Goal: Task Accomplishment & Management: Manage account settings

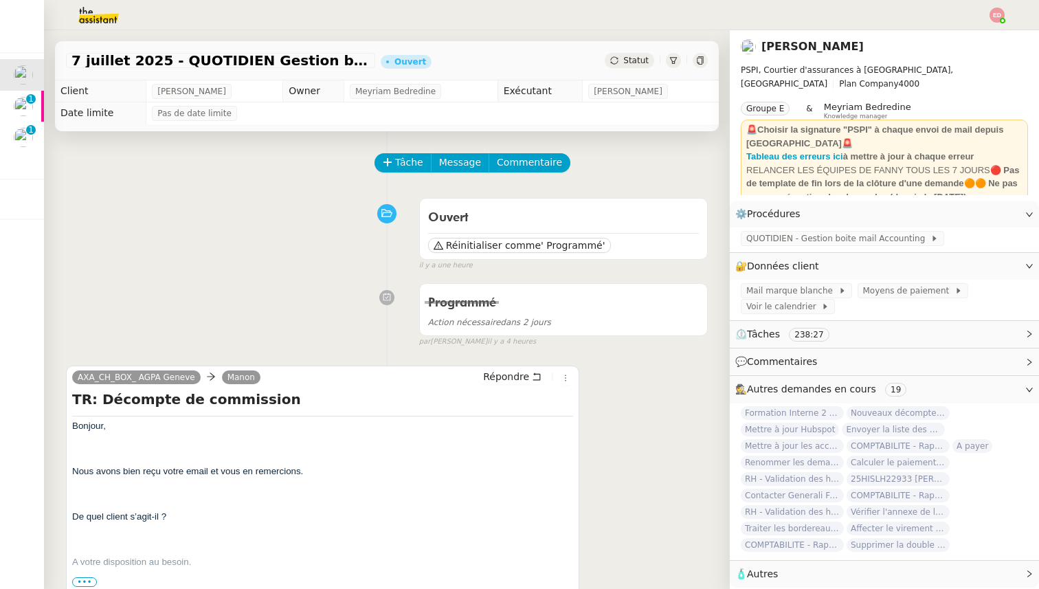
click at [835, 205] on link "I ici" at bounding box center [833, 210] width 14 height 10
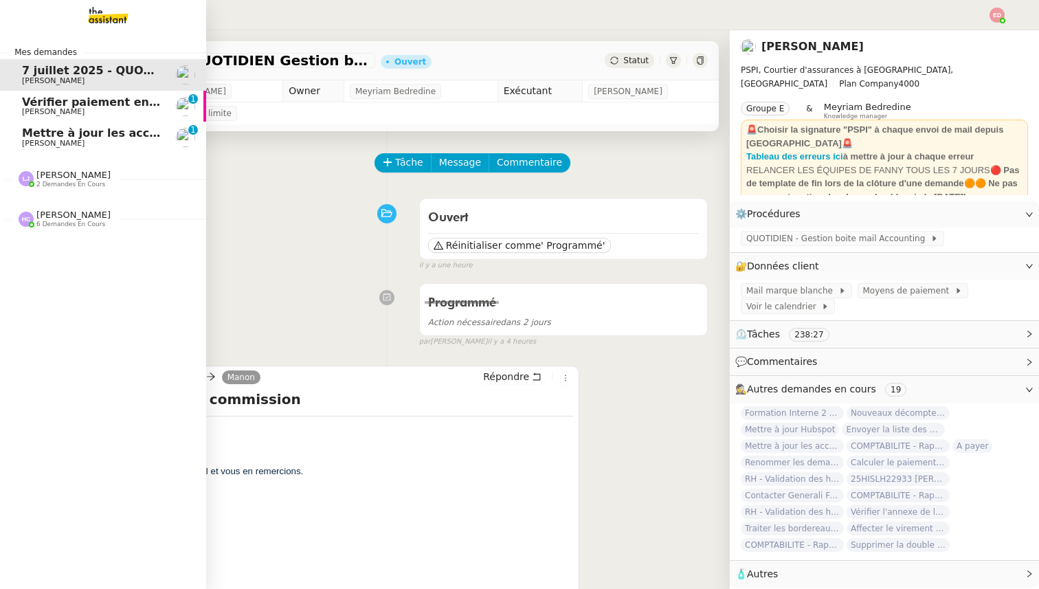
click at [56, 107] on span "Vérifier paiement en Euros pour Team2act" at bounding box center [152, 102] width 261 height 13
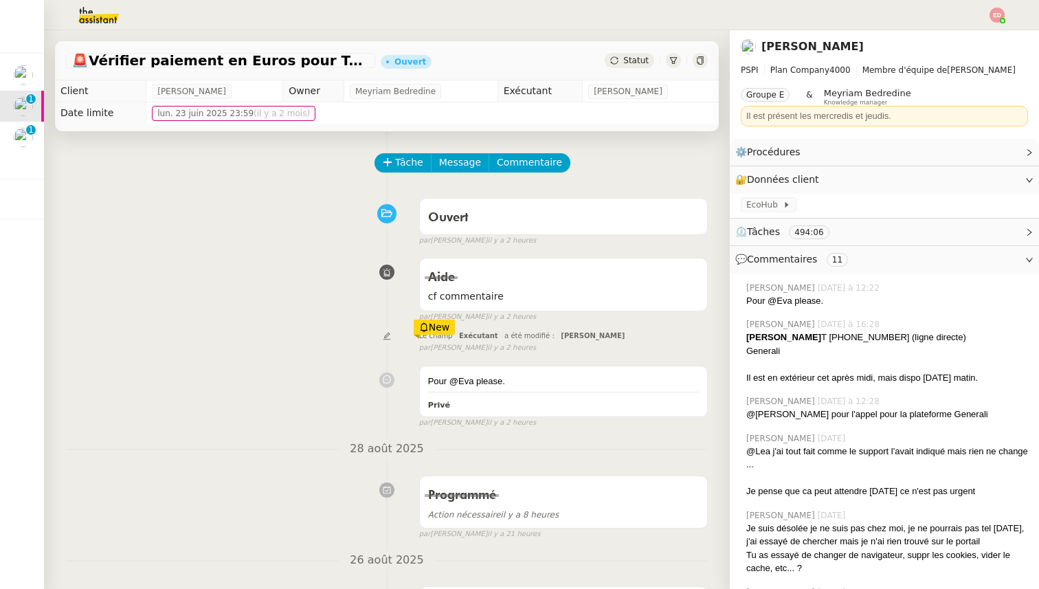
click at [614, 60] on icon at bounding box center [614, 60] width 8 height 8
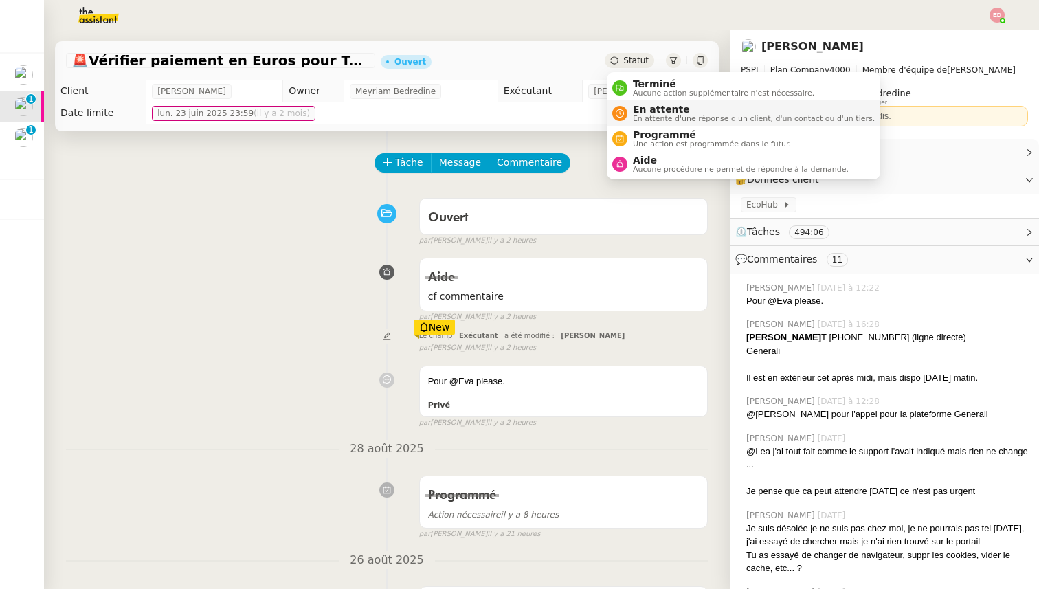
click at [648, 110] on span "En attente" at bounding box center [754, 109] width 242 height 11
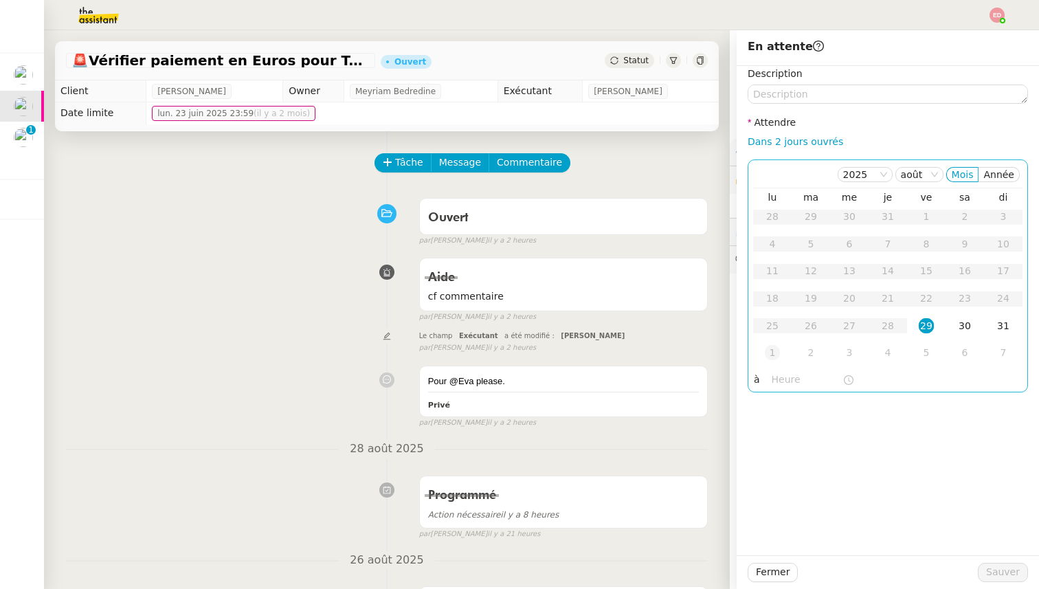
click at [770, 351] on div "1" at bounding box center [772, 352] width 15 height 15
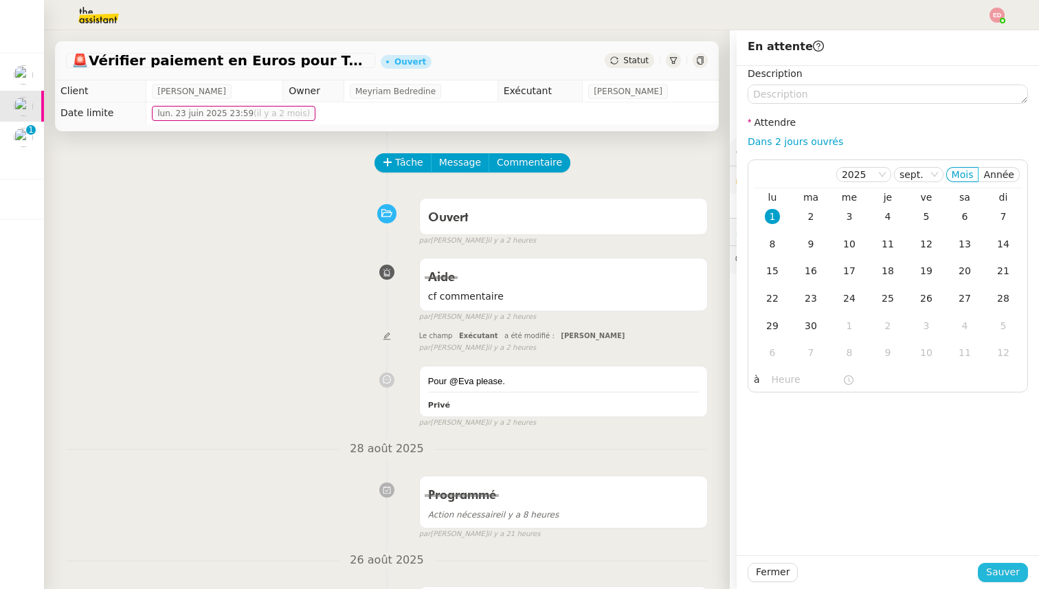
click at [1005, 570] on span "Sauver" at bounding box center [1003, 572] width 34 height 16
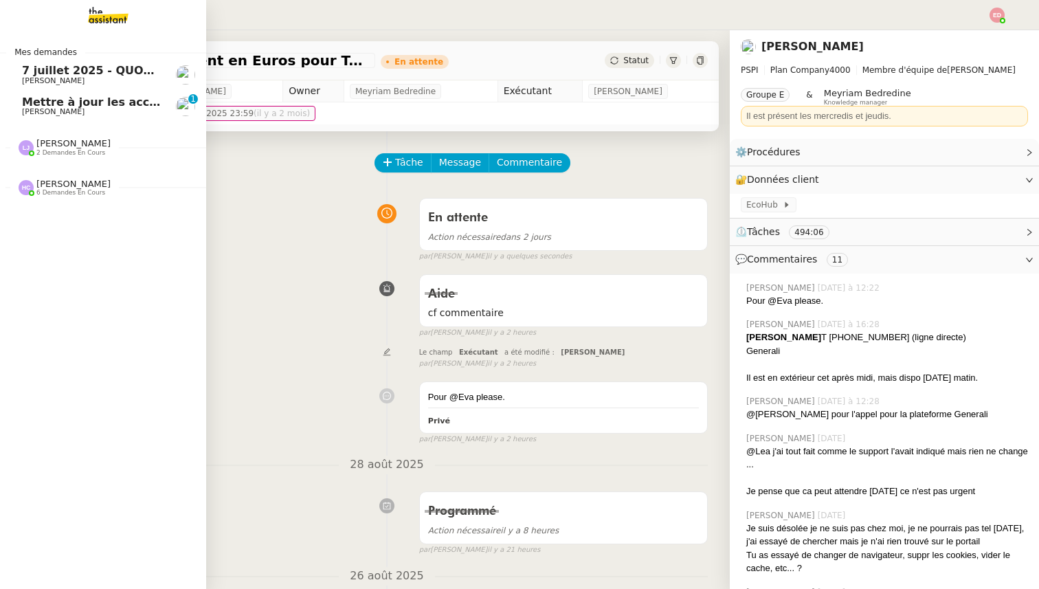
click at [68, 100] on span "Mettre à jour les accès de contact GENERALI" at bounding box center [160, 102] width 276 height 13
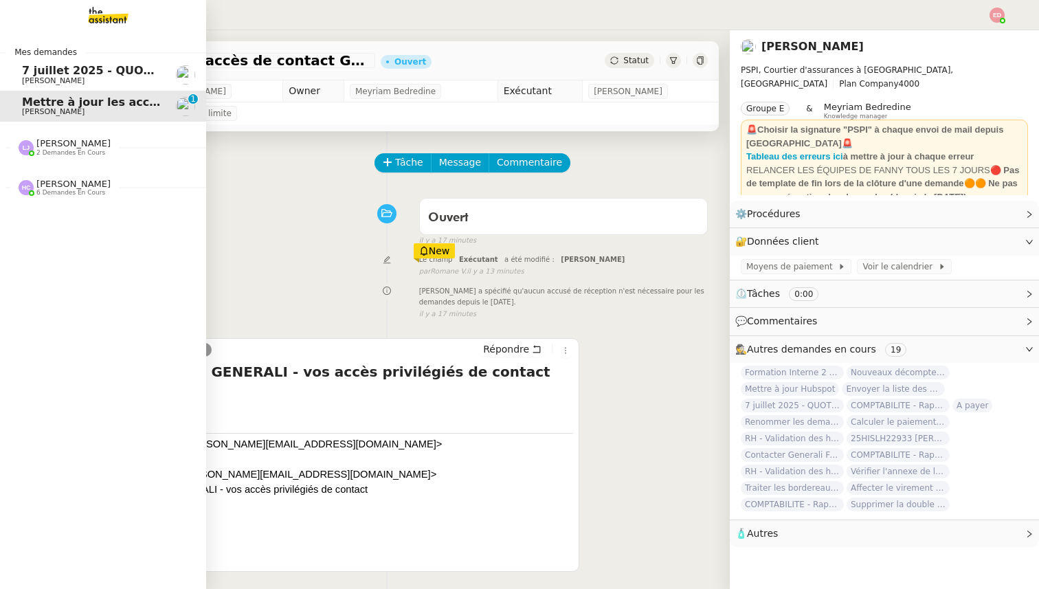
click at [78, 146] on span "[PERSON_NAME]" at bounding box center [73, 143] width 74 height 10
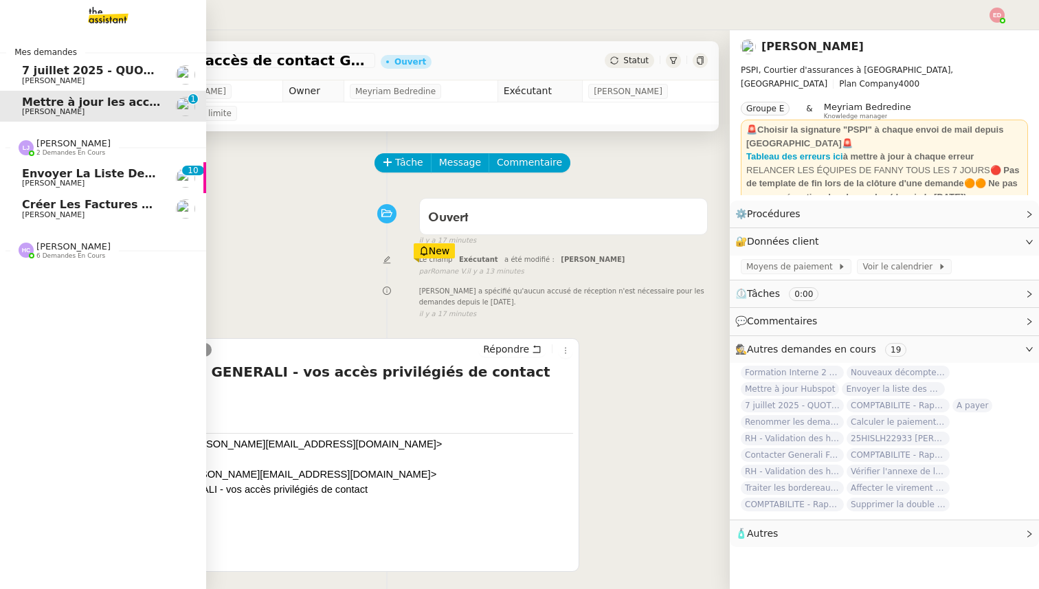
click at [71, 170] on span "Envoyer la liste des clients et assureurs" at bounding box center [151, 173] width 258 height 13
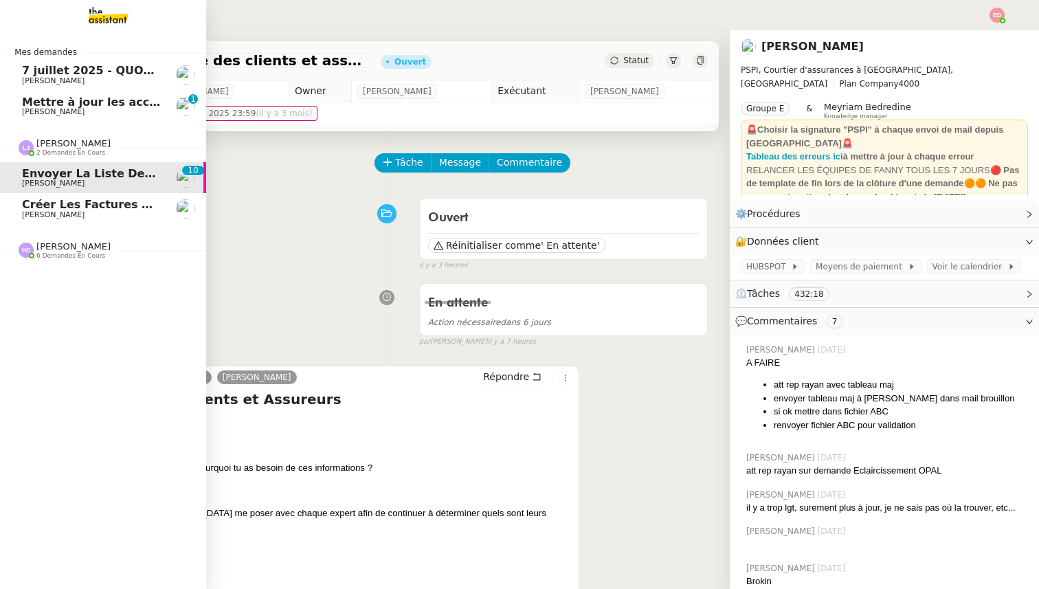
click at [69, 203] on span "Créer les factures pour Coromandel" at bounding box center [135, 204] width 227 height 13
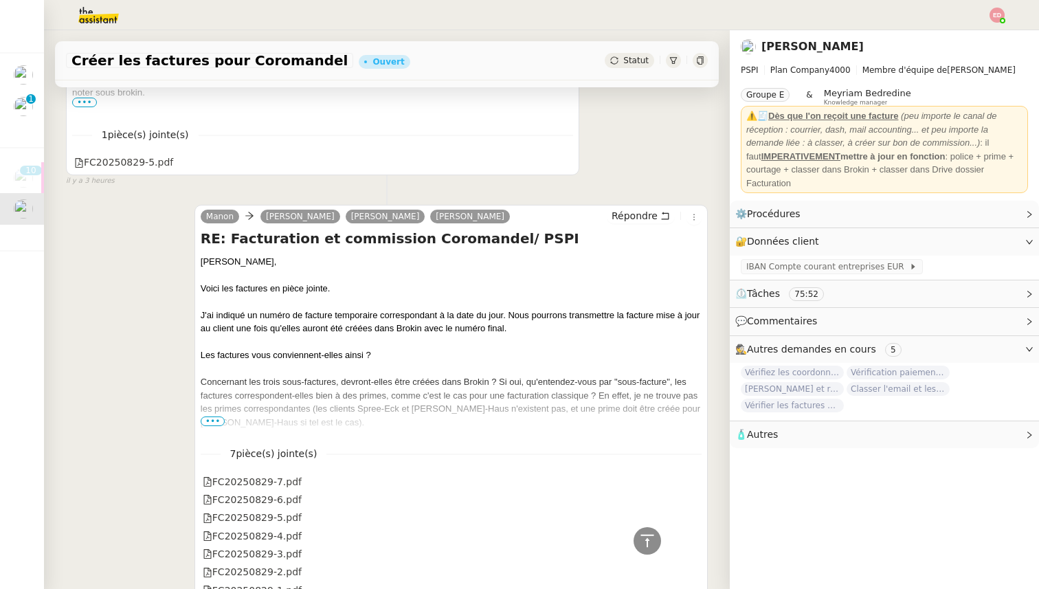
scroll to position [423, 0]
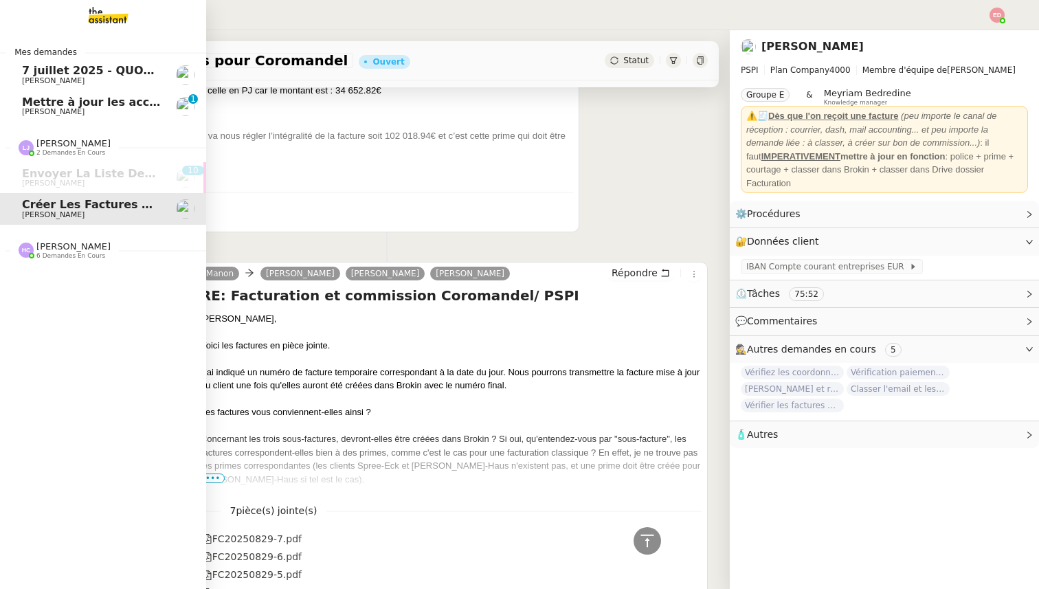
click at [67, 256] on span "6 demandes en cours" at bounding box center [70, 256] width 69 height 8
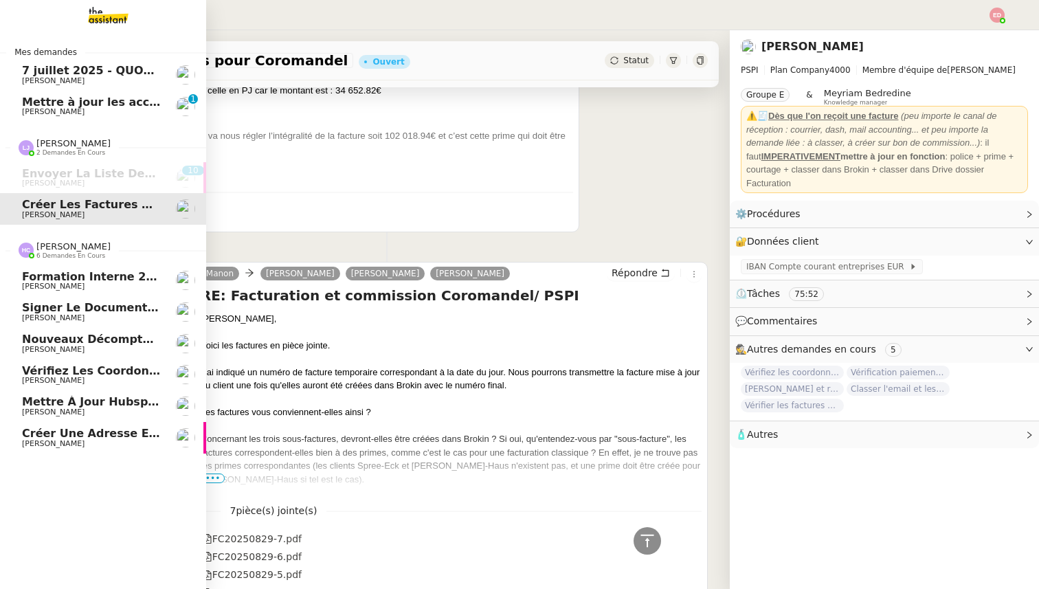
click at [49, 436] on span "Créer une adresse et police pour [PERSON_NAME]" at bounding box center [178, 433] width 312 height 13
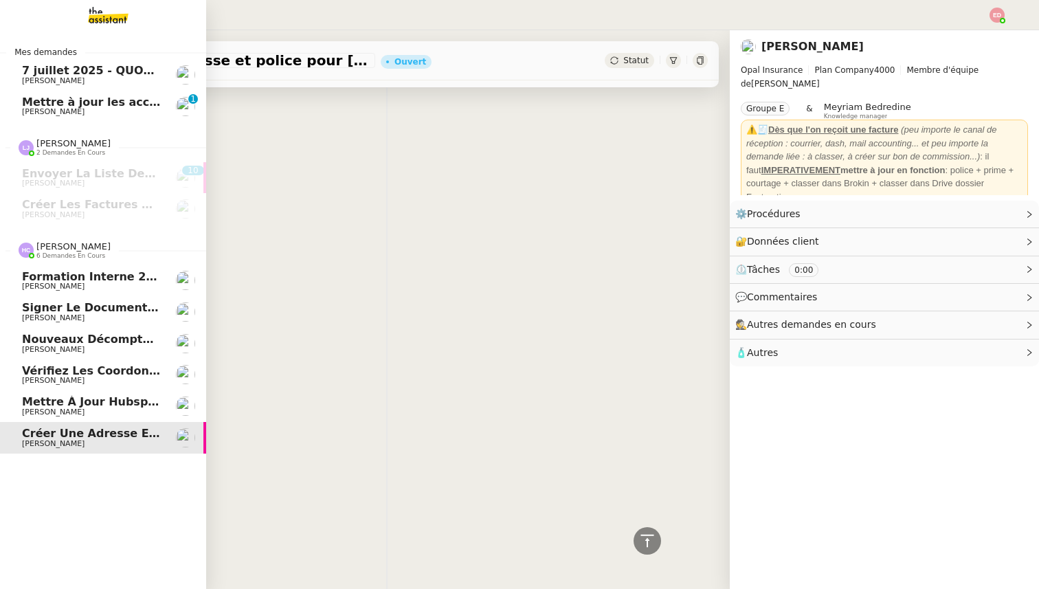
scroll to position [305, 0]
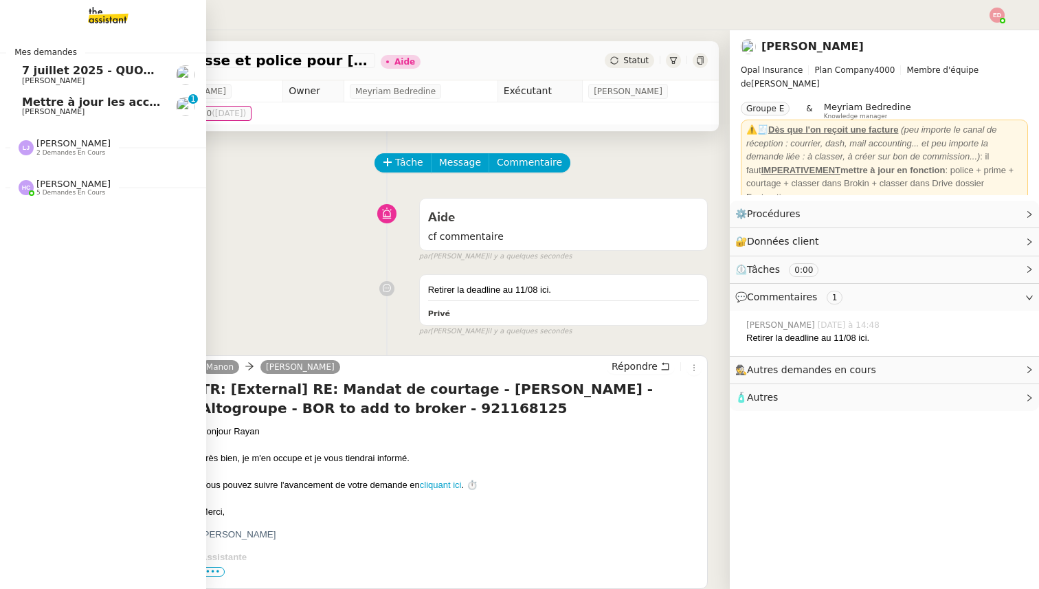
click at [53, 98] on span "Mettre à jour les accès de contact GENERALI" at bounding box center [160, 102] width 276 height 13
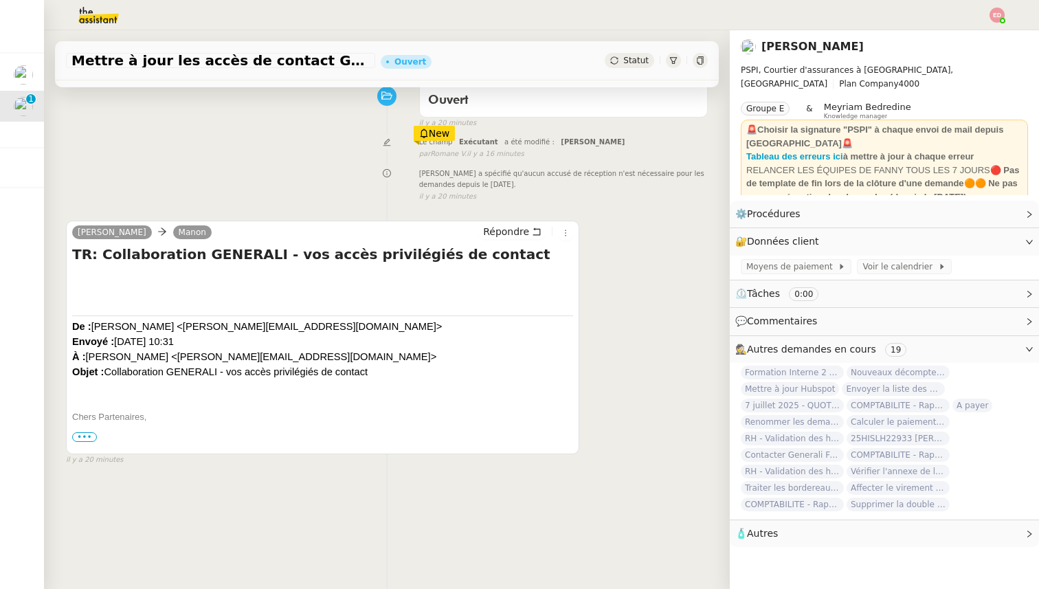
scroll to position [129, 0]
